Goal: Find contact information: Find contact information

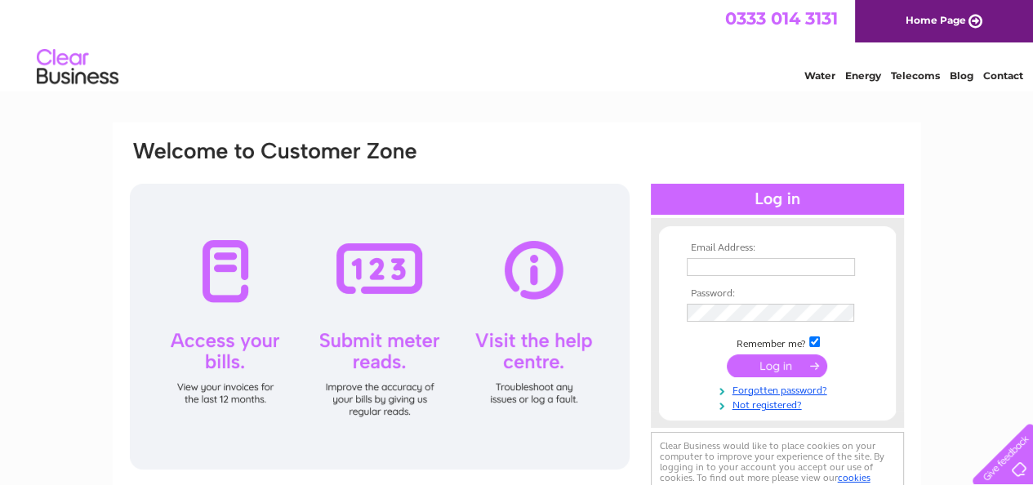
type input "autobitz@aol.com"
click at [777, 361] on input "submit" at bounding box center [777, 365] width 100 height 23
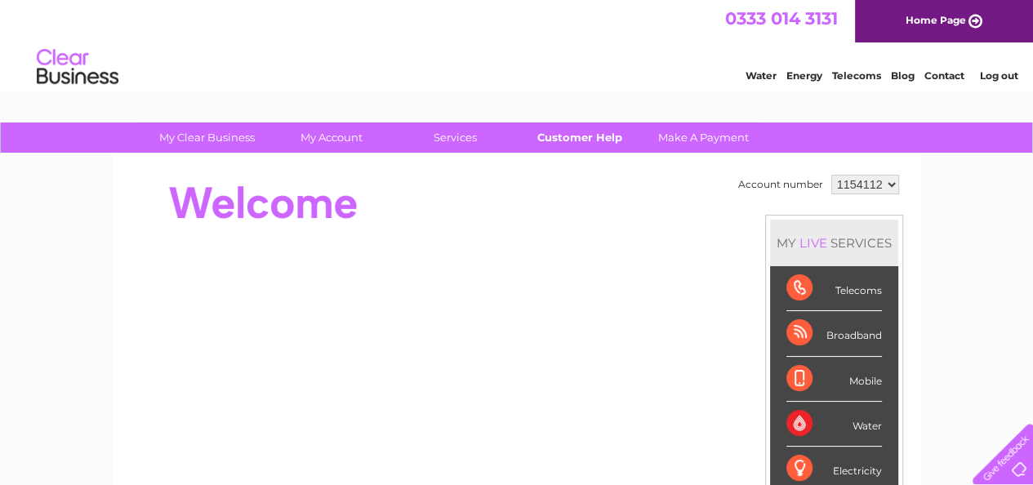
click at [558, 138] on link "Customer Help" at bounding box center [579, 137] width 135 height 30
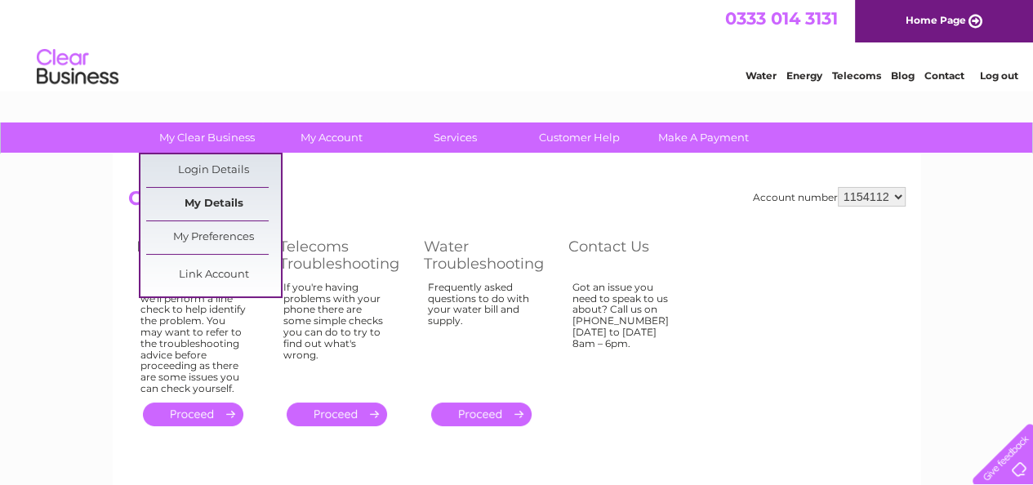
click at [188, 202] on link "My Details" at bounding box center [213, 204] width 135 height 33
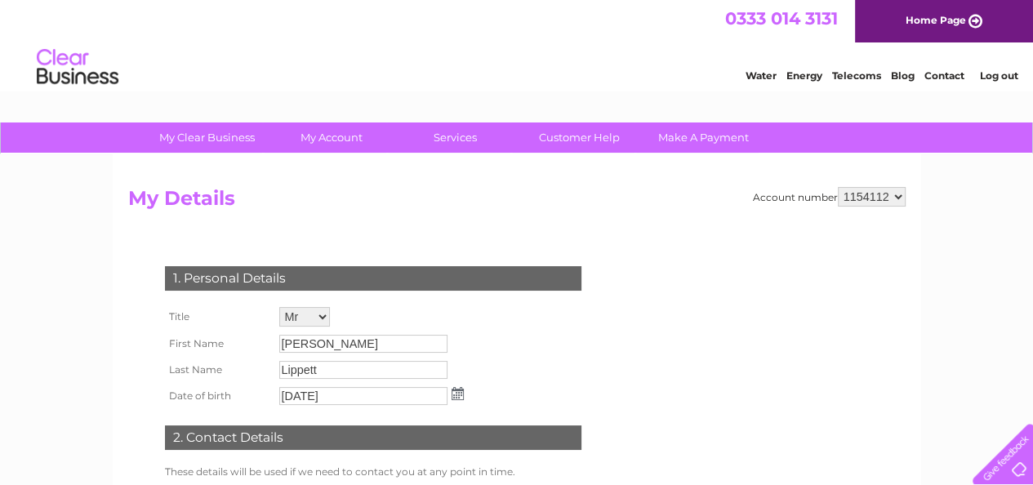
click at [941, 74] on link "Contact" at bounding box center [944, 75] width 40 height 12
click at [573, 138] on link "Customer Help" at bounding box center [579, 137] width 135 height 30
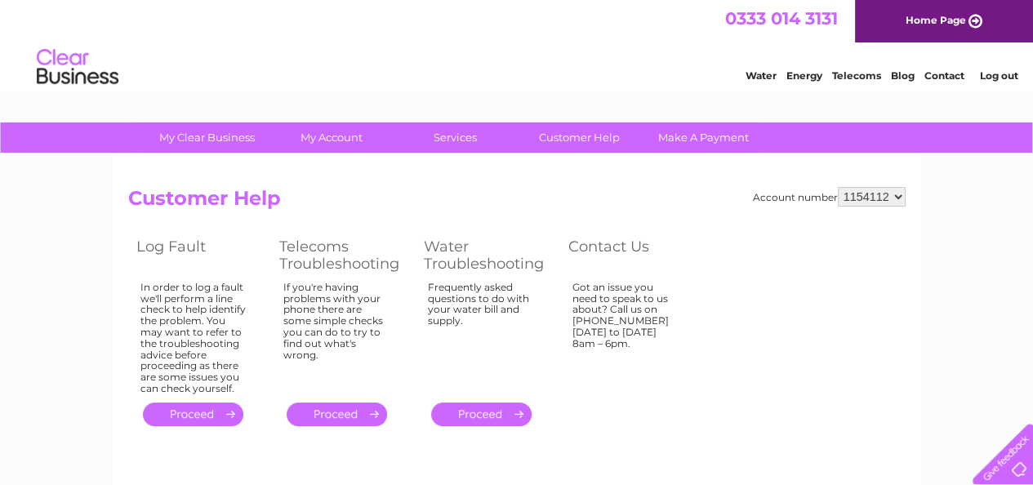
click at [992, 74] on link "Log out" at bounding box center [998, 75] width 38 height 12
